Goal: Transaction & Acquisition: Purchase product/service

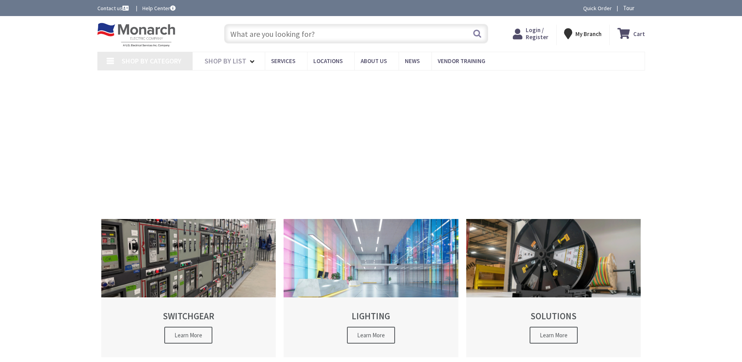
type input "Veterans Dr, [GEOGRAPHIC_DATA], [GEOGRAPHIC_DATA]"
click at [284, 38] on input "text" at bounding box center [356, 34] width 264 height 20
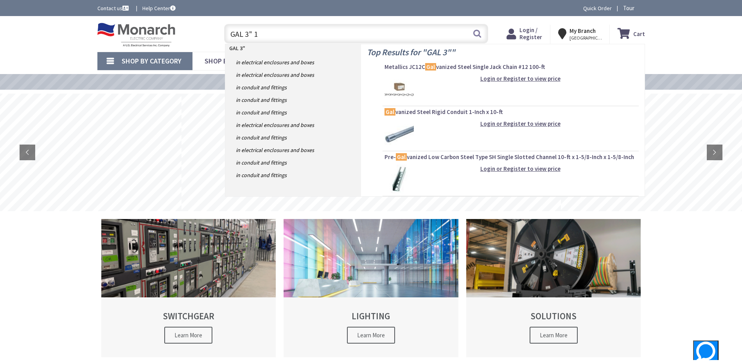
type input "GAL 3" 15"
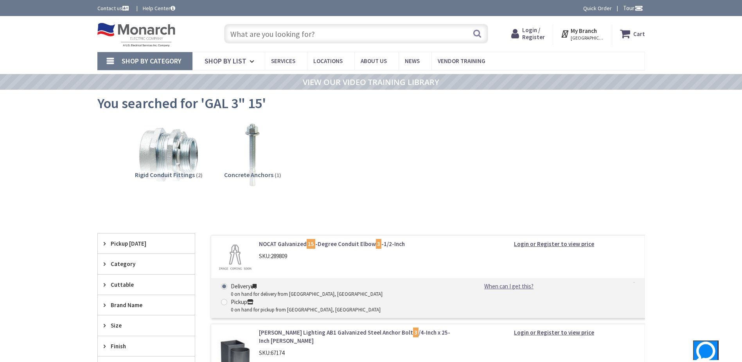
click at [324, 33] on input "text" at bounding box center [356, 34] width 264 height 20
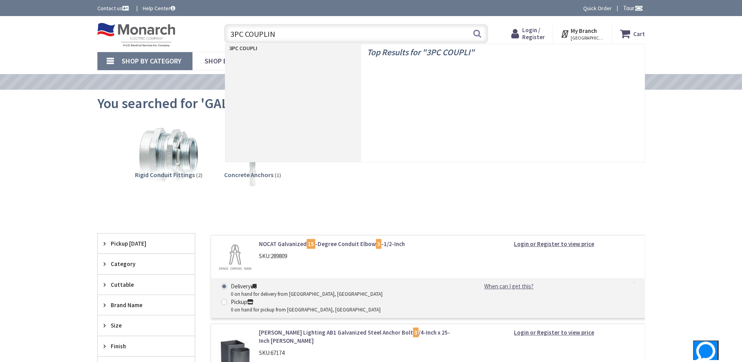
type input "3PC COUPLING"
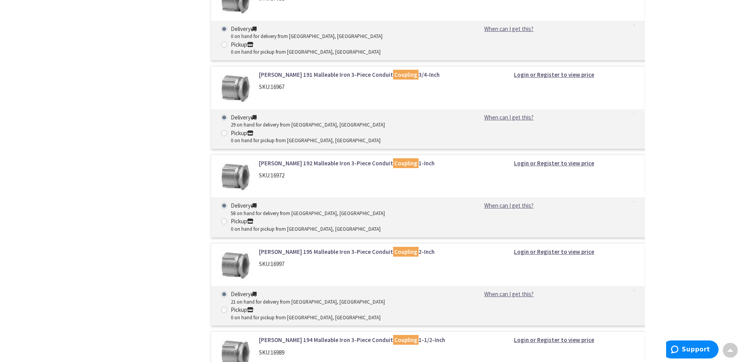
scroll to position [626, 0]
